Goal: Find specific page/section

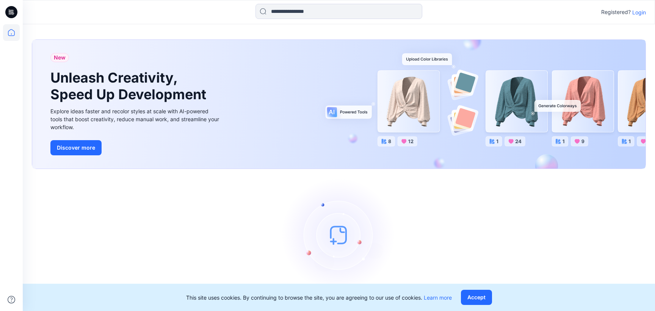
click at [638, 12] on p "Login" at bounding box center [639, 12] width 14 height 8
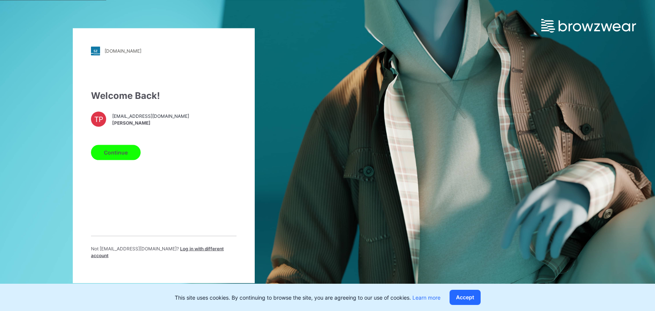
click at [81, 158] on div "[DOMAIN_NAME] Loading... Welcome Back! TP [EMAIL_ADDRESS][DOMAIN_NAME] [PERSON_…" at bounding box center [164, 155] width 182 height 255
click at [112, 159] on button "Continue" at bounding box center [116, 152] width 50 height 15
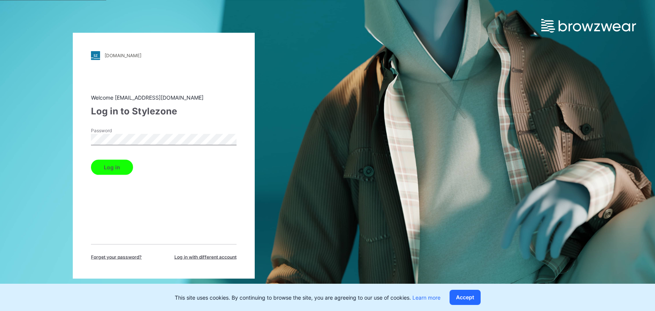
click at [115, 167] on button "Log in" at bounding box center [112, 167] width 42 height 15
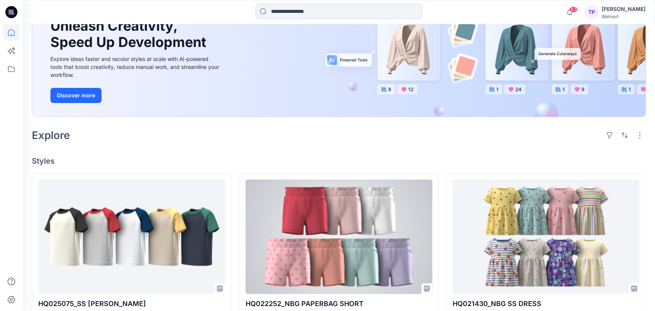
scroll to position [110, 0]
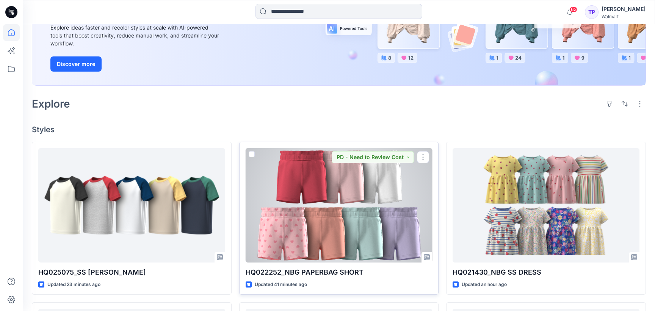
click at [370, 210] on div at bounding box center [339, 205] width 187 height 114
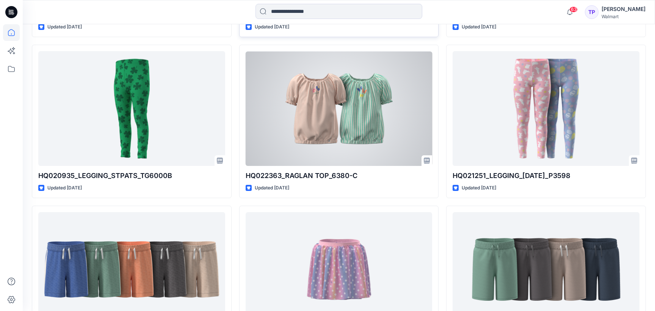
scroll to position [1667, 0]
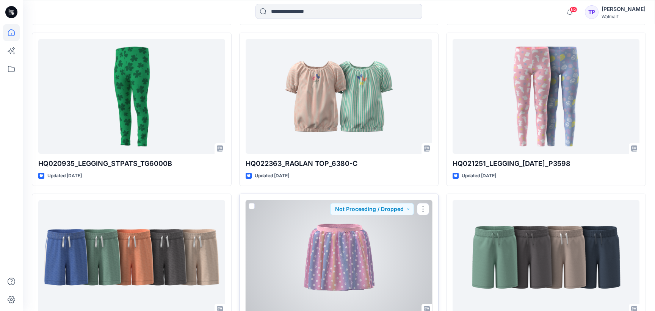
click at [332, 234] on div at bounding box center [339, 257] width 187 height 114
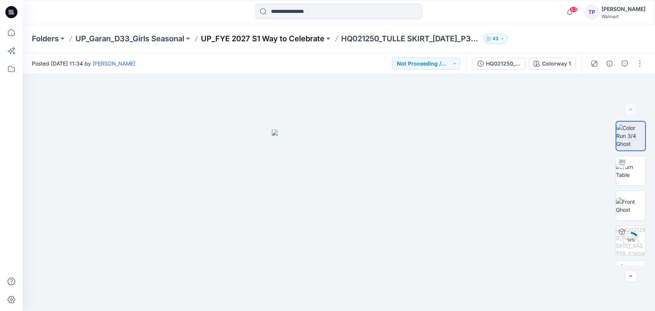
click at [304, 34] on p "UP_FYE 2027 S1 Way to Celebrate" at bounding box center [263, 38] width 124 height 11
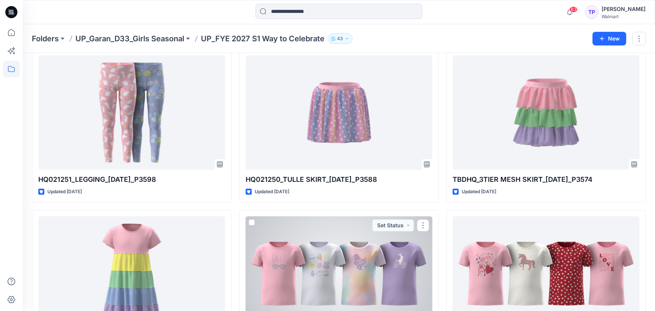
scroll to position [36, 0]
